Goal: Task Accomplishment & Management: Manage account settings

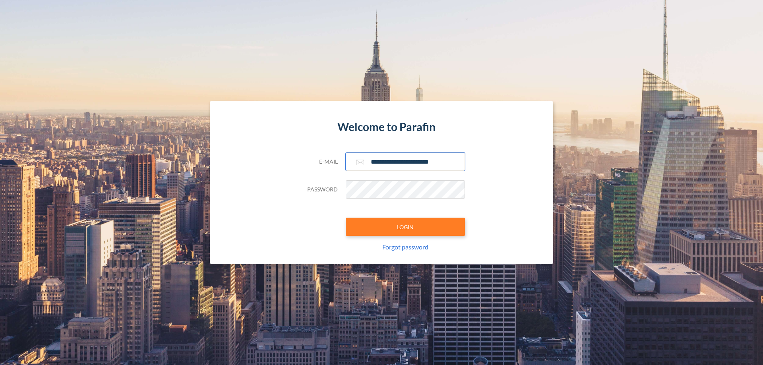
type input "**********"
click at [406, 227] on button "LOGIN" at bounding box center [405, 227] width 119 height 18
